Goal: Contribute content: Contribute content

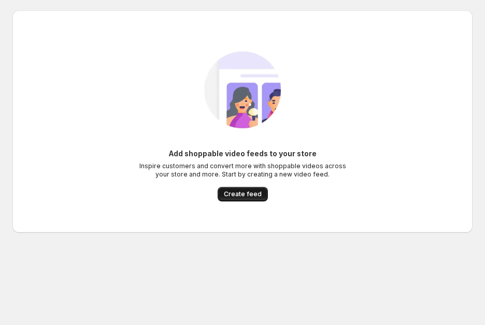
click at [247, 196] on span "Create feed" at bounding box center [243, 194] width 38 height 8
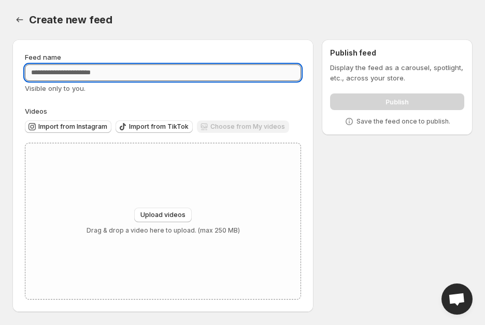
click at [197, 69] on input "Feed name" at bounding box center [163, 72] width 276 height 17
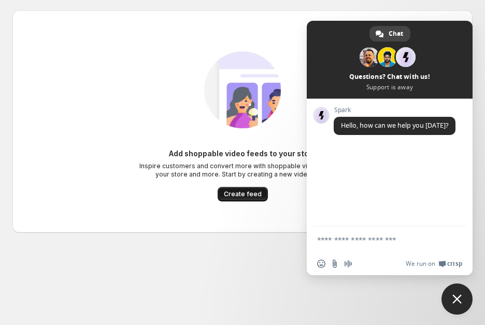
click at [249, 187] on button "Create feed" at bounding box center [243, 194] width 50 height 15
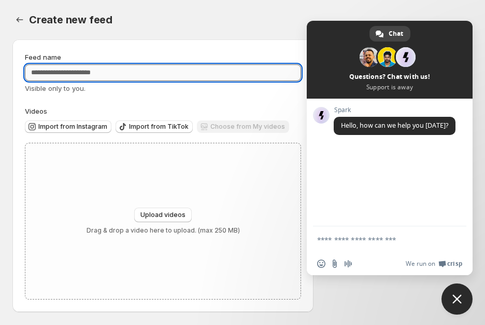
click at [172, 79] on input "Feed name" at bounding box center [163, 72] width 276 height 17
type input "*"
type input "********"
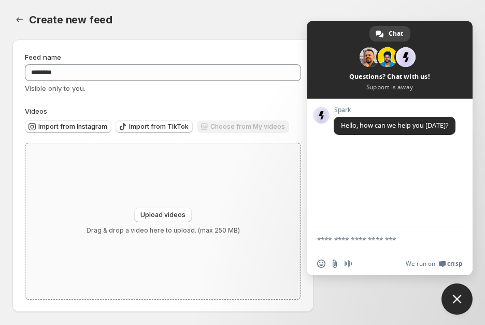
click at [140, 187] on div "Upload videos Drag & drop a video here to upload. (max 250 MB)" at bounding box center [162, 221] width 275 height 156
